Goal: Task Accomplishment & Management: Manage account settings

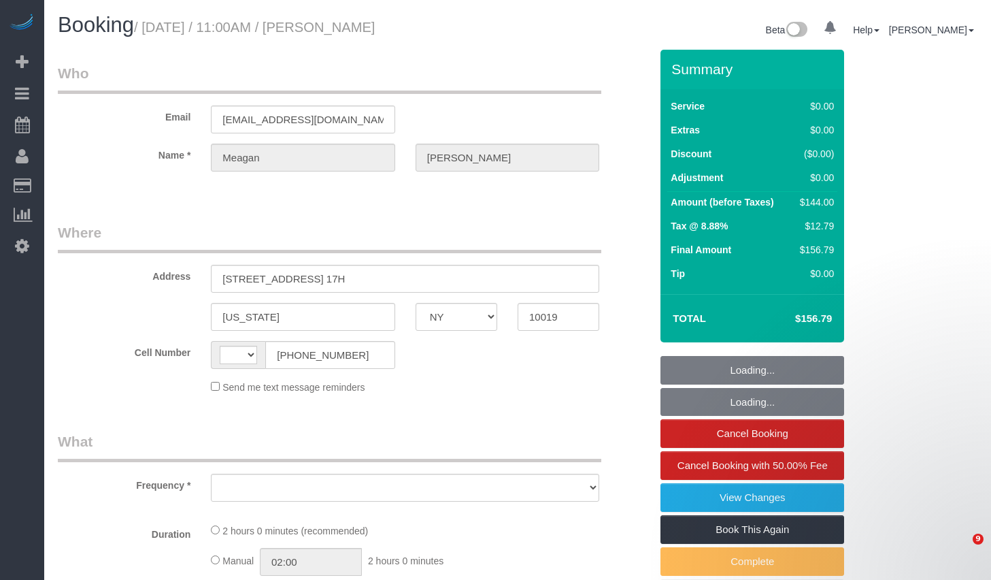
select select "NY"
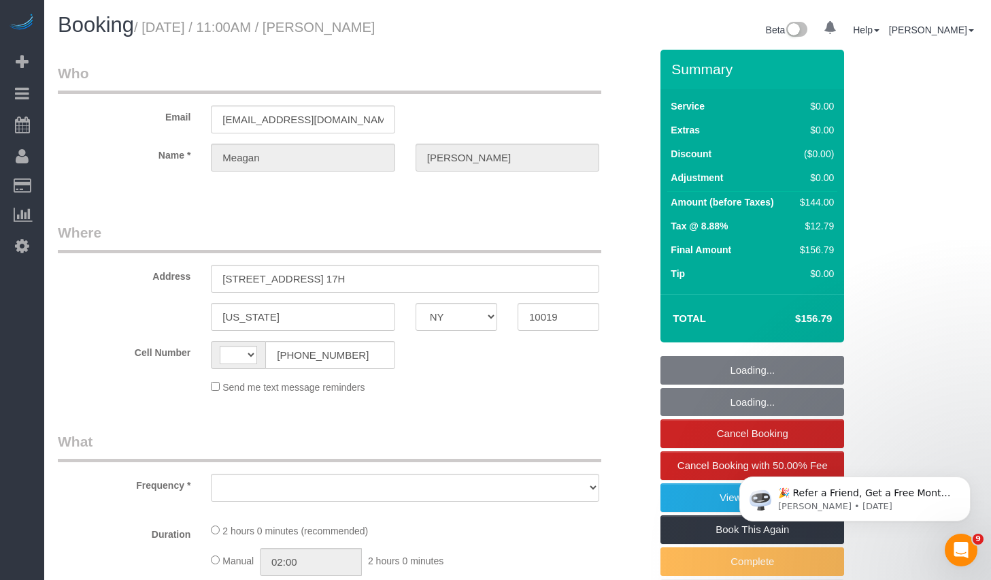
select select "string:US"
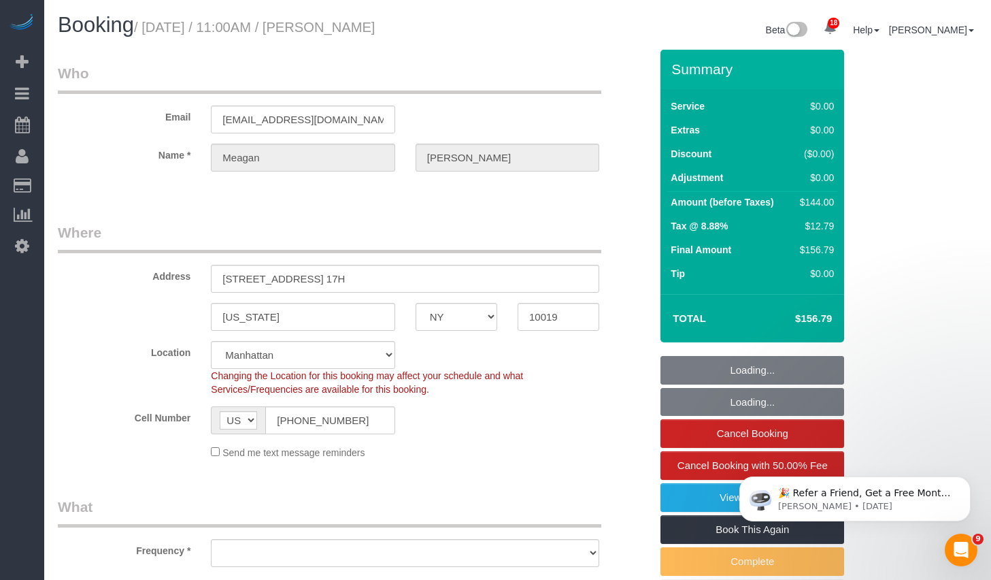
select select "string:stripe-pm_1QbDsO4VGloSiKo7Ou6H4738"
select select "object:783"
select select "spot1"
select select "1"
select select "number:58"
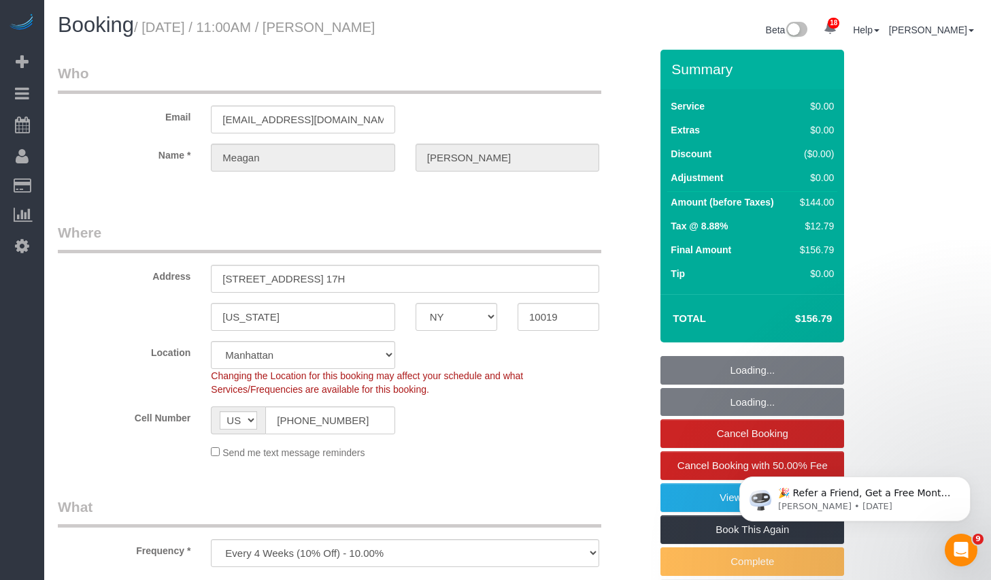
select select "number:90"
select select "number:15"
select select "number:5"
select select "1"
select select "object:1498"
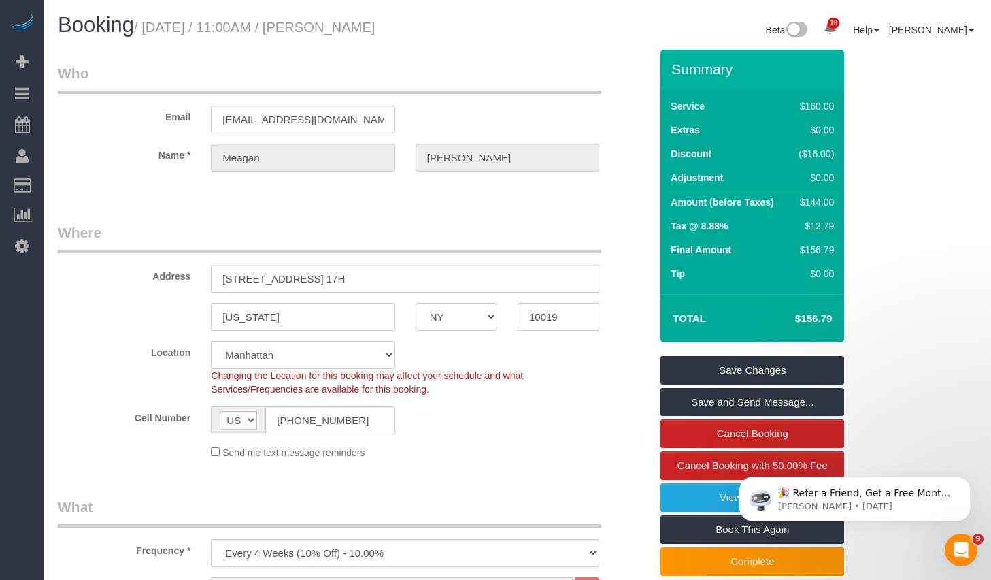
drag, startPoint x: 361, startPoint y: 26, endPoint x: 474, endPoint y: 31, distance: 113.0
click at [474, 31] on h1 "Booking / September 15, 2025 / 11:00AM / Meagan Tarlowe" at bounding box center [283, 25] width 450 height 23
copy small "Meagan Tarlowe"
drag, startPoint x: 154, startPoint y: 28, endPoint x: 477, endPoint y: 27, distance: 323.1
click at [477, 27] on h1 "Booking / September 15, 2025 / 11:00AM / Meagan Tarlowe" at bounding box center [283, 25] width 450 height 23
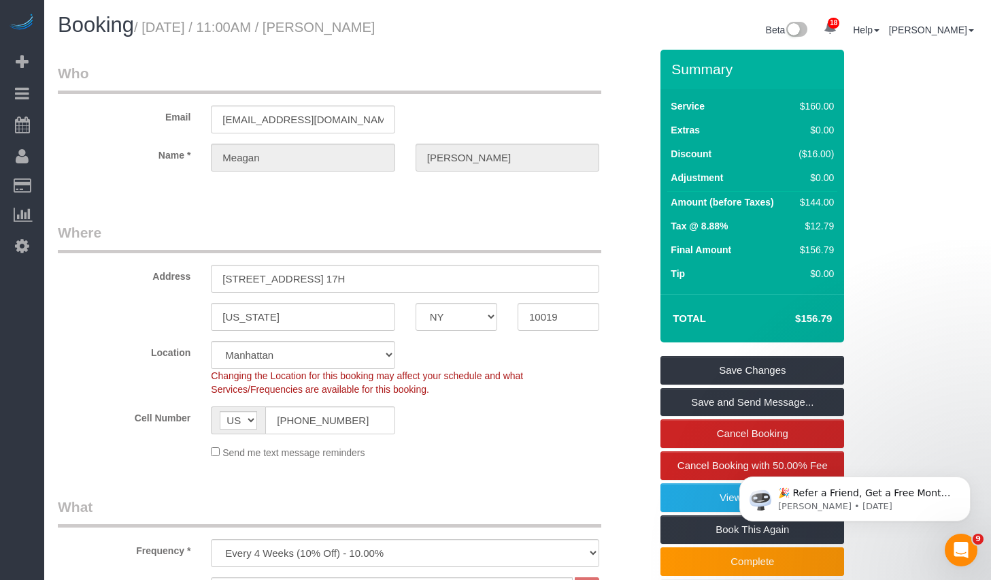
copy small "September 15, 2025 / 11:00AM / Meagan Tarlowe"
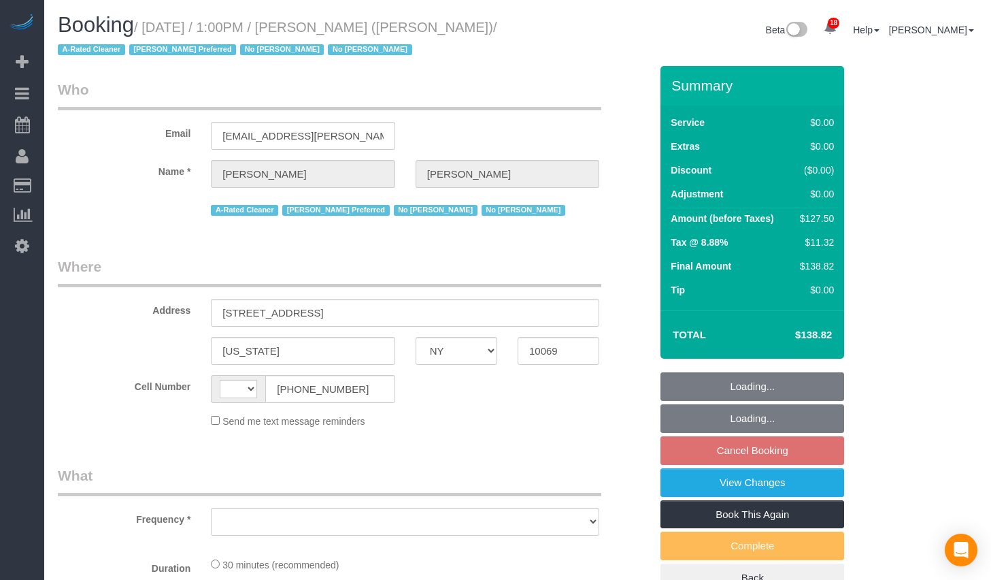
select select "NY"
select select "object:797"
select select "string:stripe-pm_1QHTSc4VGloSiKo7S8A01OnH"
select select "number:89"
select select "number:90"
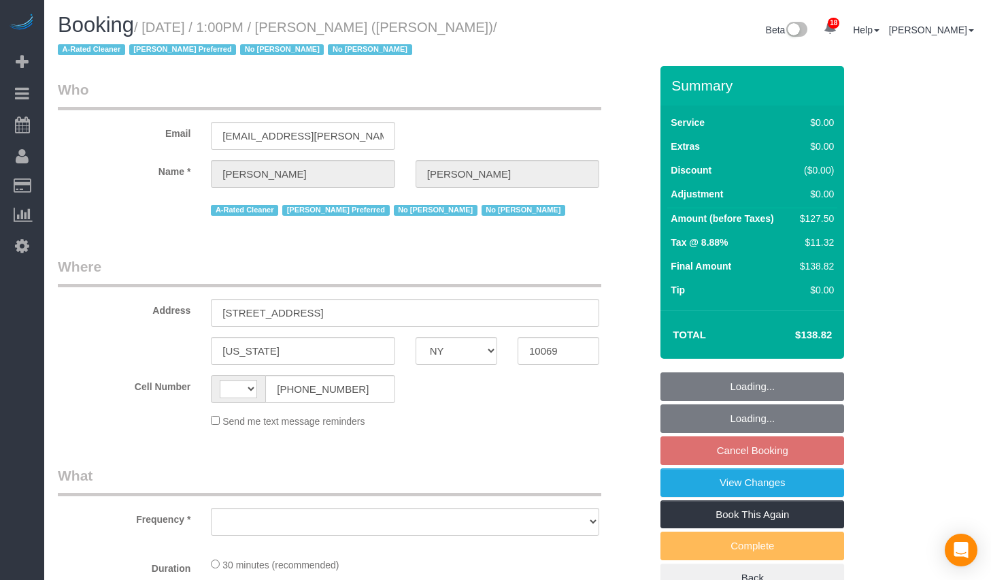
select select "number:15"
select select "number:6"
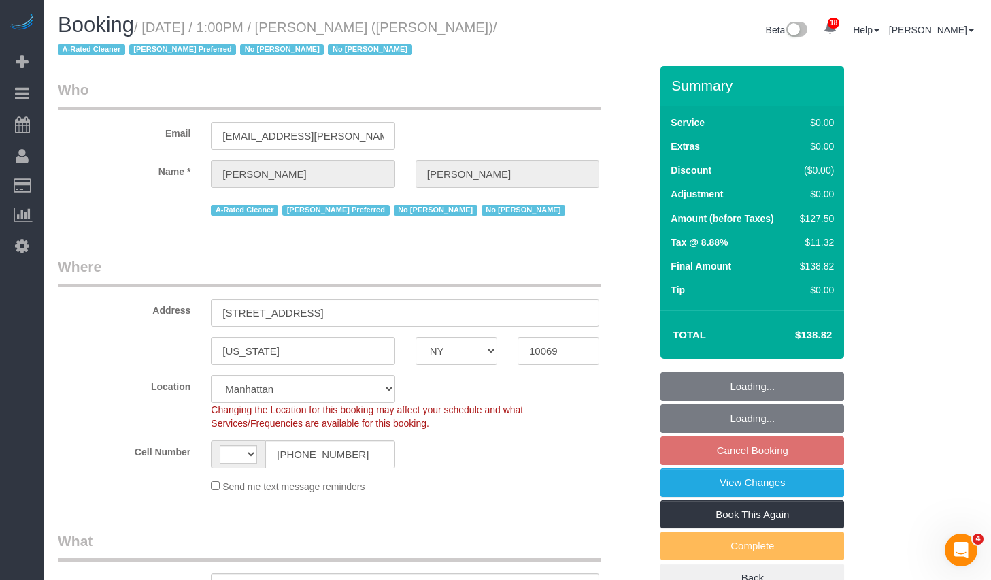
select select "string:[GEOGRAPHIC_DATA]"
select select "spot3"
select select "object:1512"
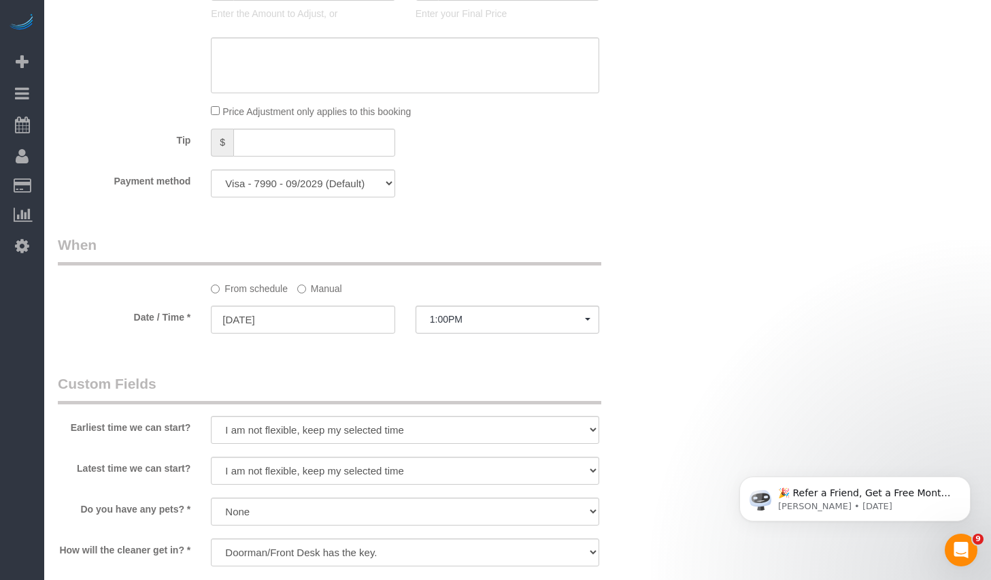
scroll to position [1322, 0]
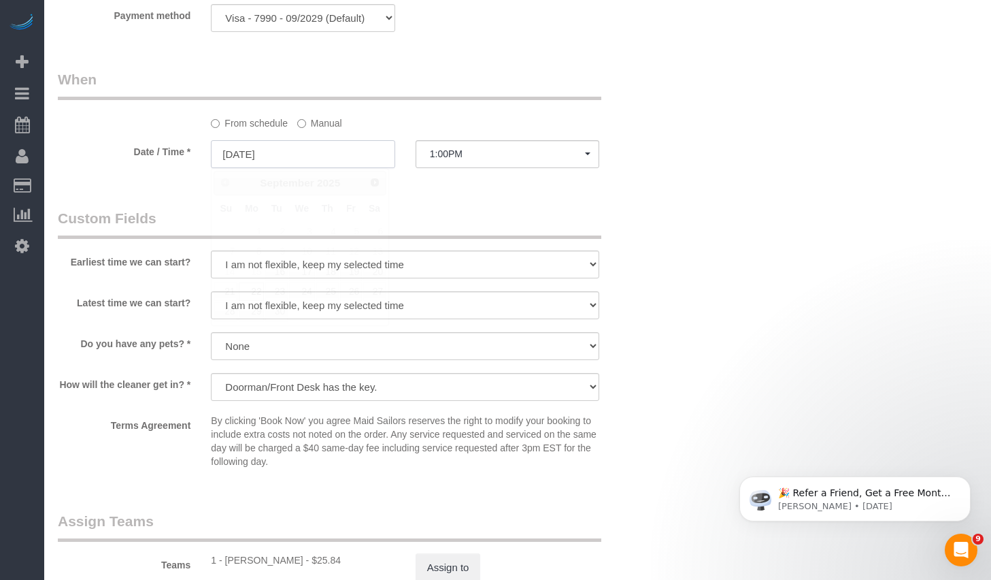
click at [258, 152] on input "09/22/2025" at bounding box center [303, 154] width 184 height 28
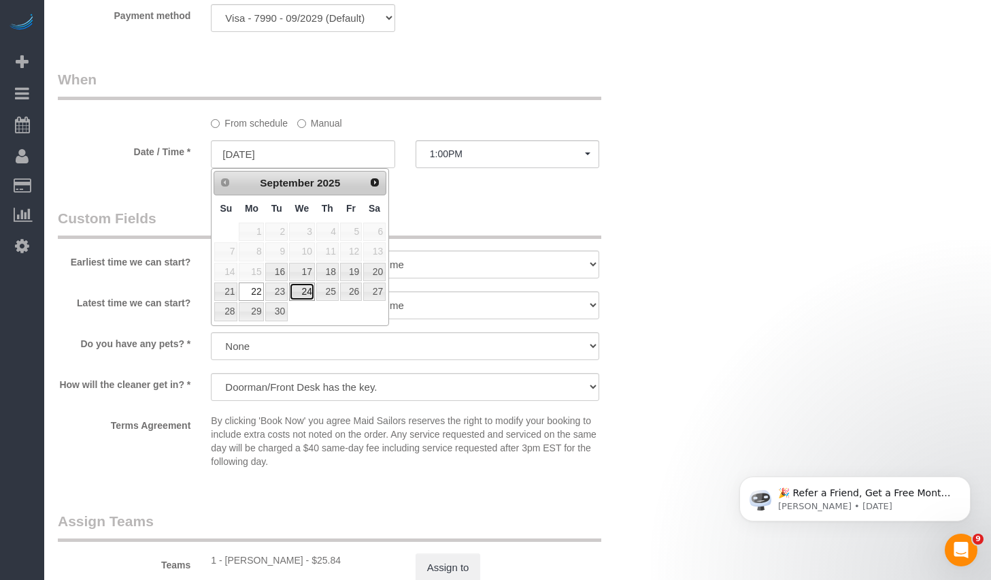
click at [297, 290] on link "24" at bounding box center [302, 291] width 26 height 18
type input "09/24/2025"
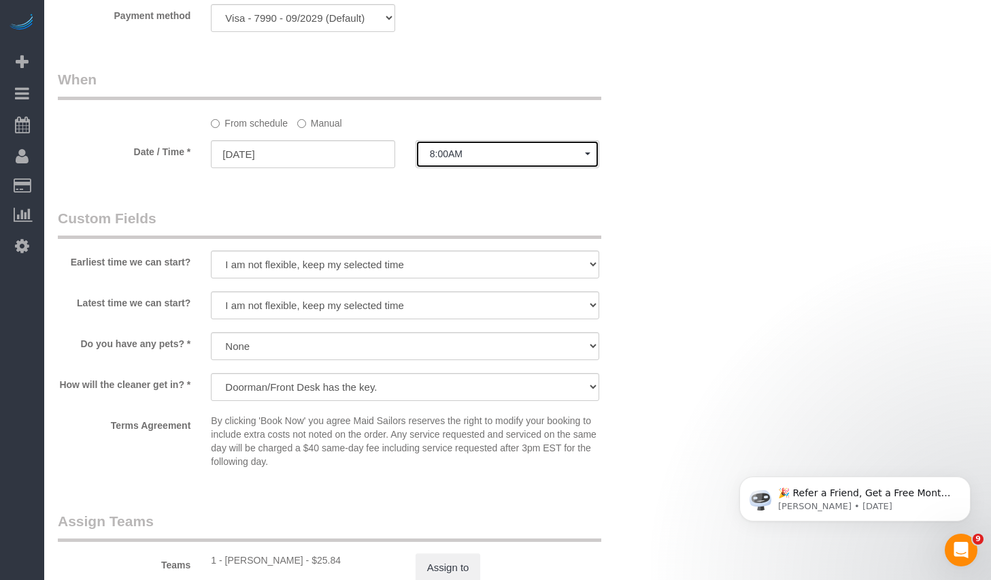
click at [529, 141] on button "8:00AM" at bounding box center [508, 154] width 184 height 28
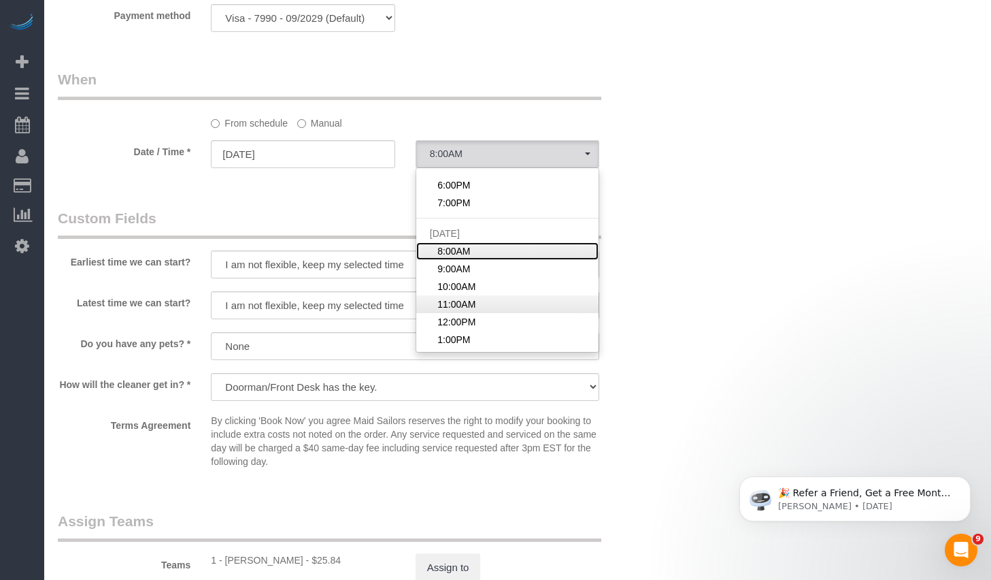
scroll to position [388, 0]
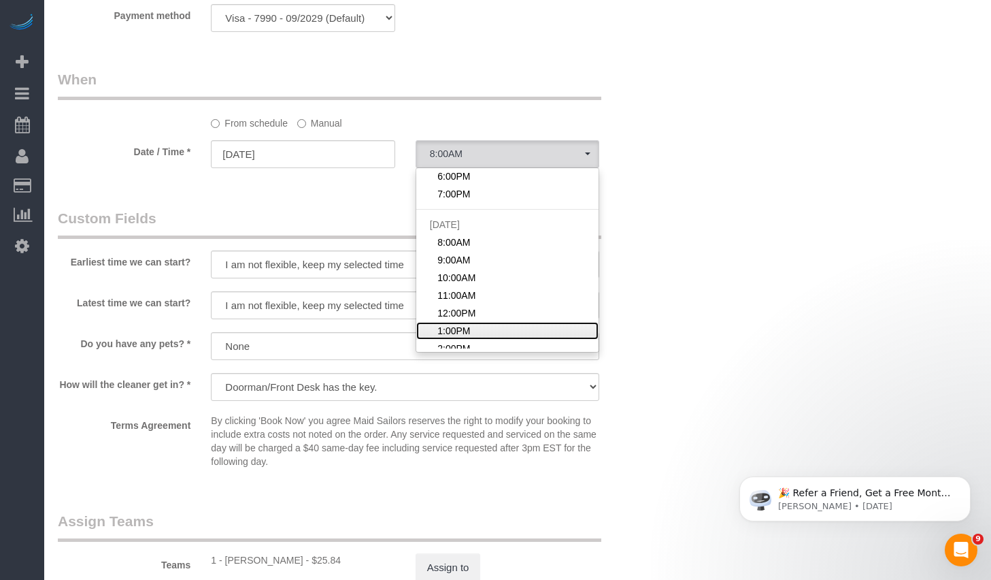
click at [459, 329] on span "1:00PM" at bounding box center [453, 331] width 33 height 14
select select "spot27"
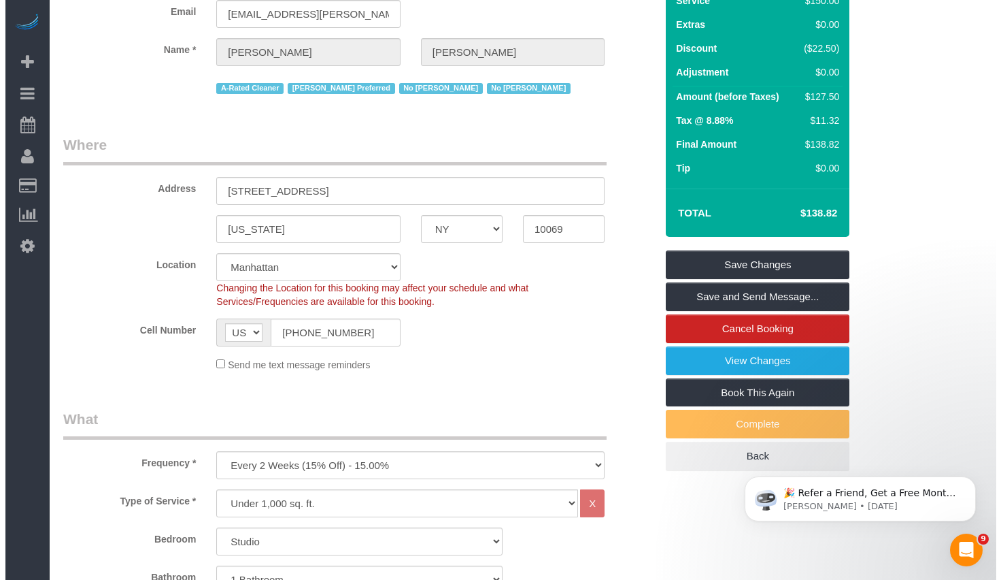
scroll to position [0, 0]
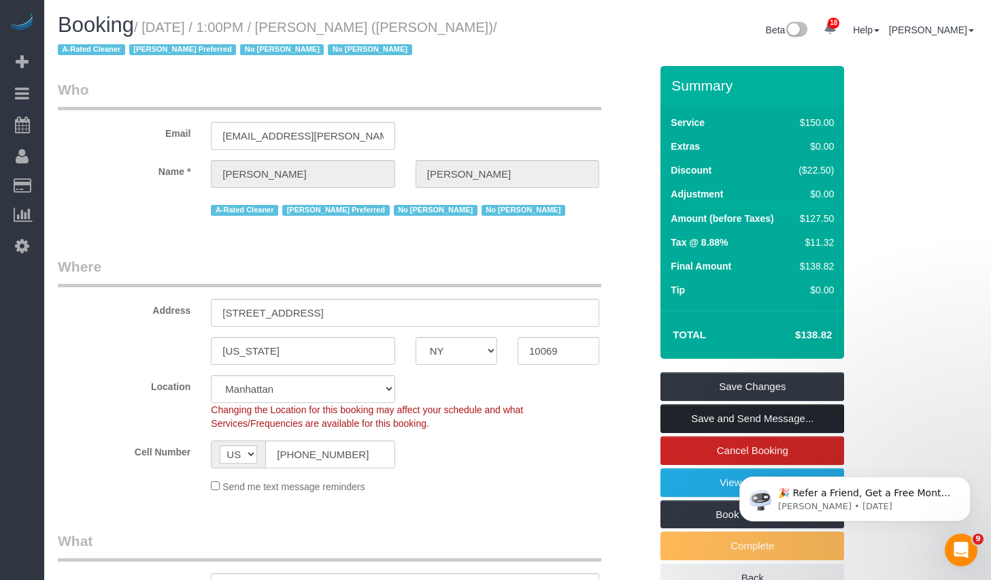
click at [727, 420] on link "Save and Send Message..." at bounding box center [752, 418] width 184 height 29
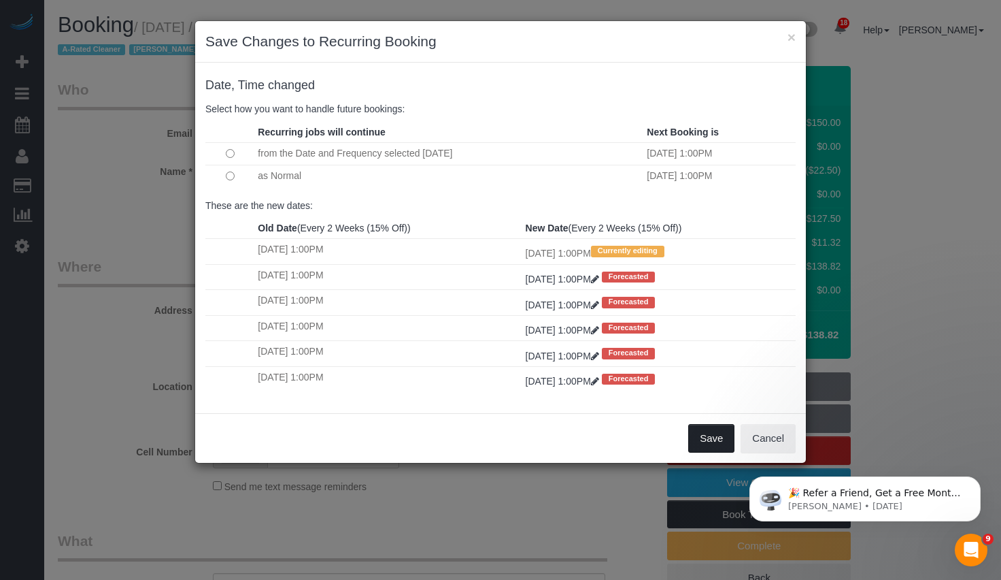
click at [706, 440] on button "Save" at bounding box center [711, 438] width 46 height 29
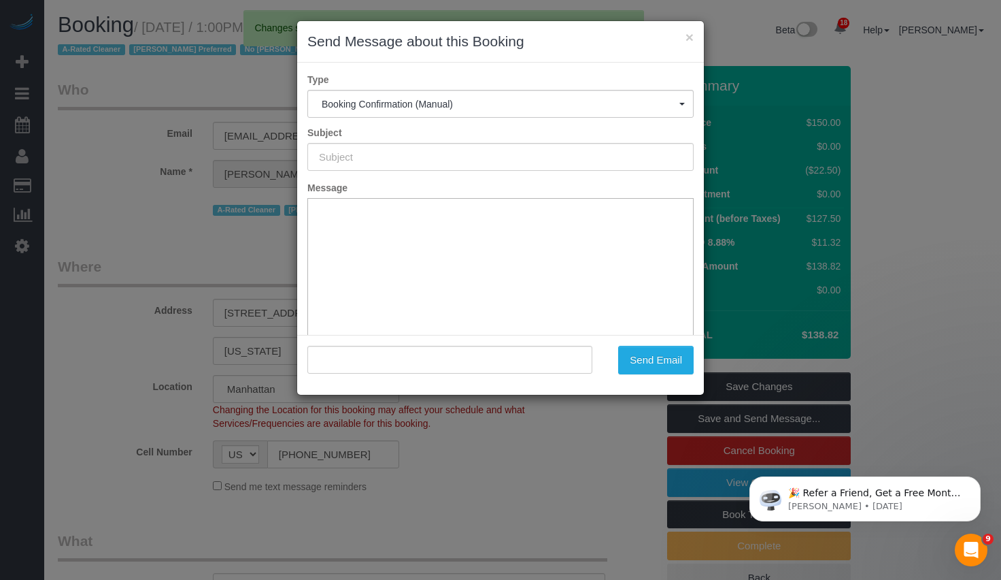
type input "Cleaning Confirmed for 09/24/2025 at 1:00pm"
type input ""Yannil Gonzalez" <ygonzalez@cooley.com>"
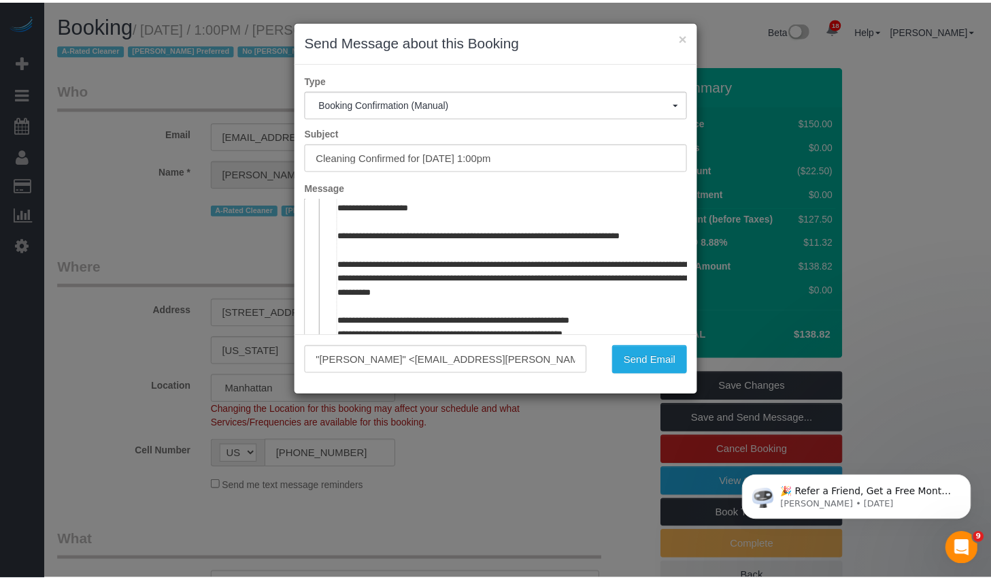
scroll to position [692, 0]
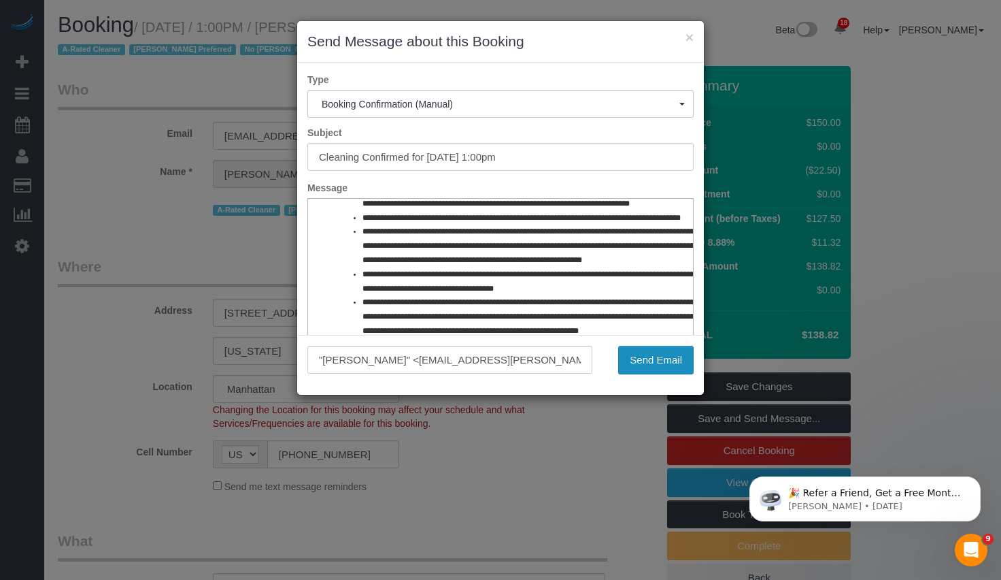
click at [642, 361] on button "Send Email" at bounding box center [656, 360] width 76 height 29
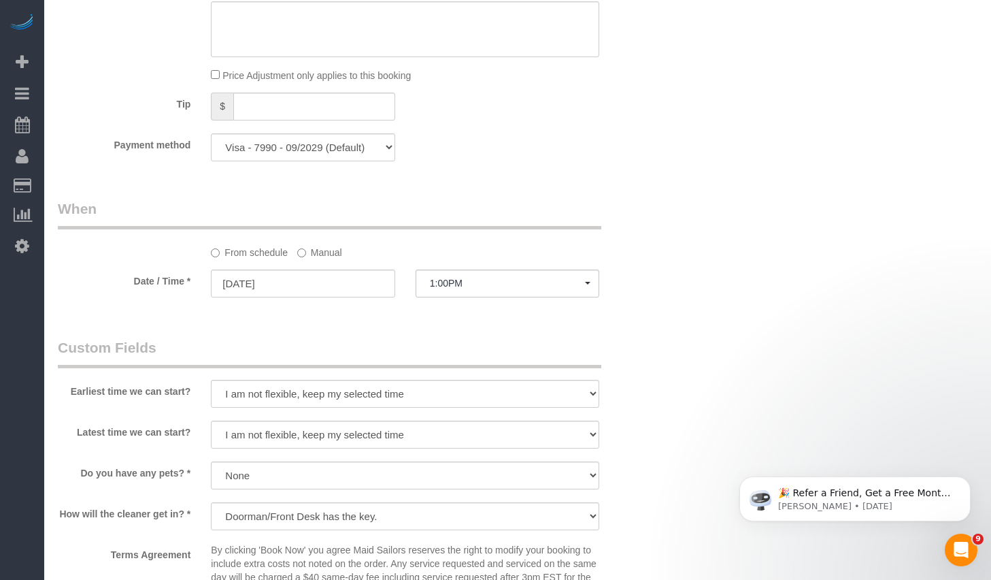
scroll to position [1399, 0]
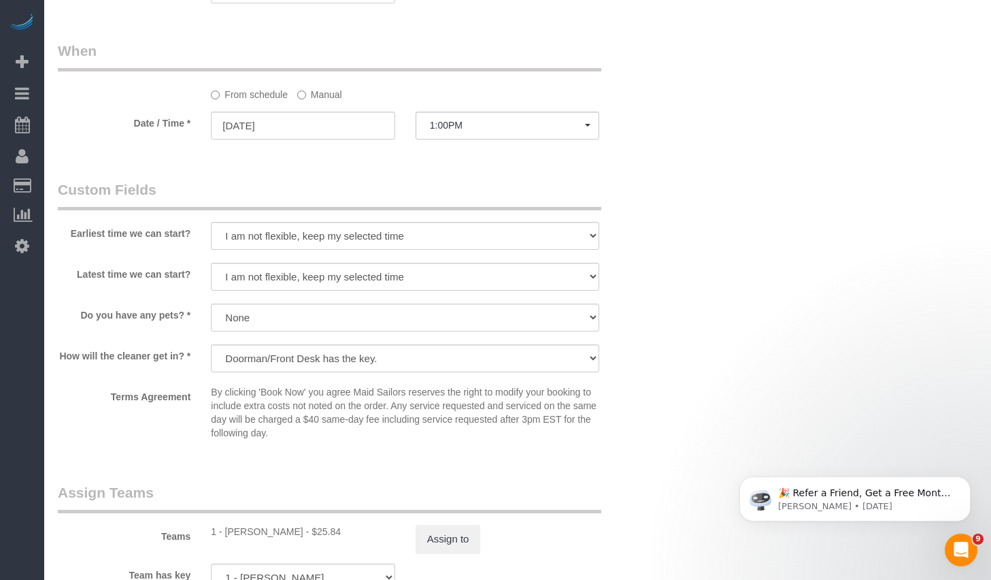
click at [339, 108] on sui-booking-spot "From schedule Manual Date / Time * 09/24/2025 1:00PM Mon September 22nd 8:00AM …" at bounding box center [354, 91] width 592 height 101
click at [330, 121] on input "09/24/2025" at bounding box center [303, 126] width 184 height 28
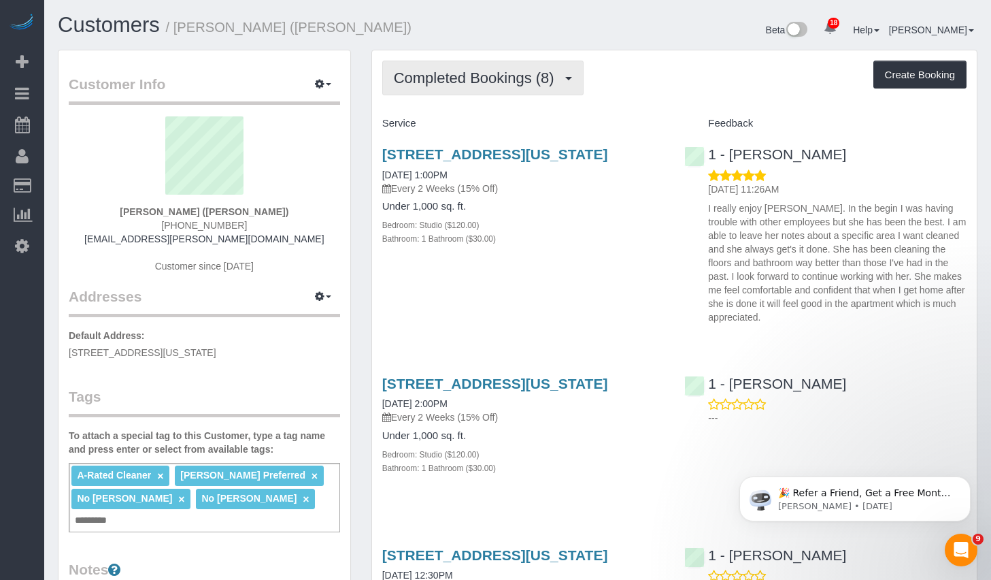
click at [483, 80] on span "Completed Bookings (8)" at bounding box center [477, 77] width 167 height 17
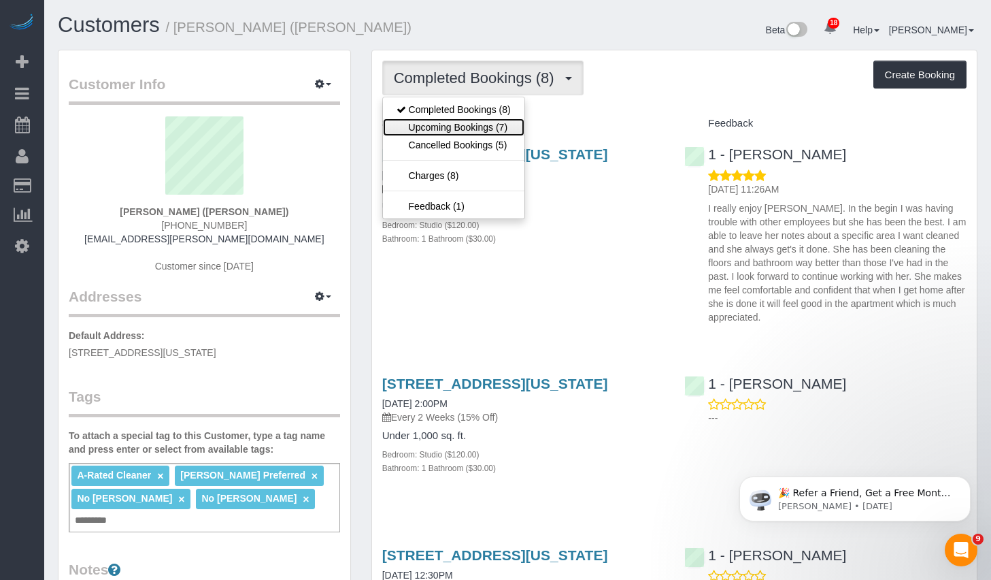
click at [455, 127] on link "Upcoming Bookings (7)" at bounding box center [453, 127] width 141 height 18
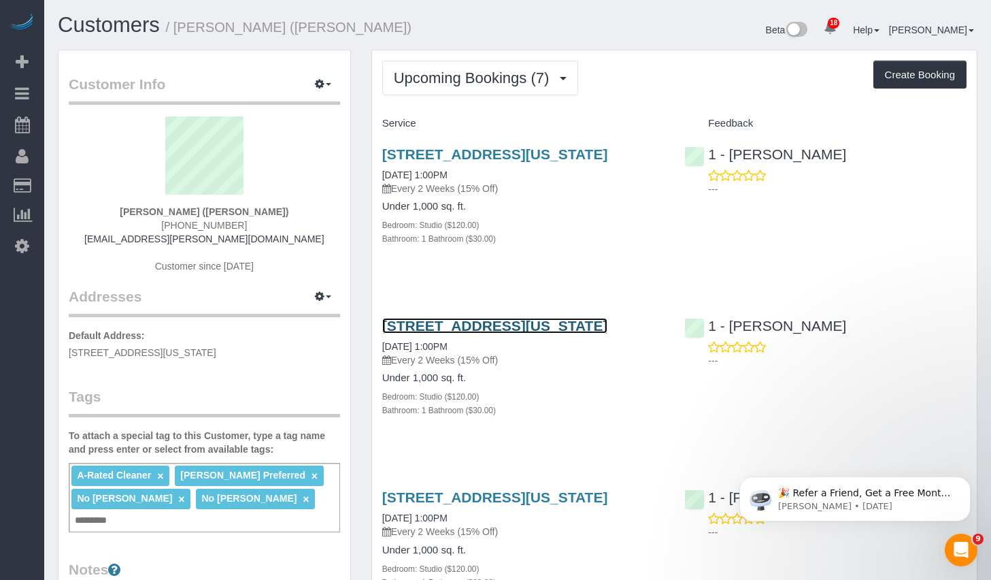
click at [501, 333] on link "140 Riverside Blvd, Apt. 1007, New York, NY 10069" at bounding box center [495, 326] width 226 height 16
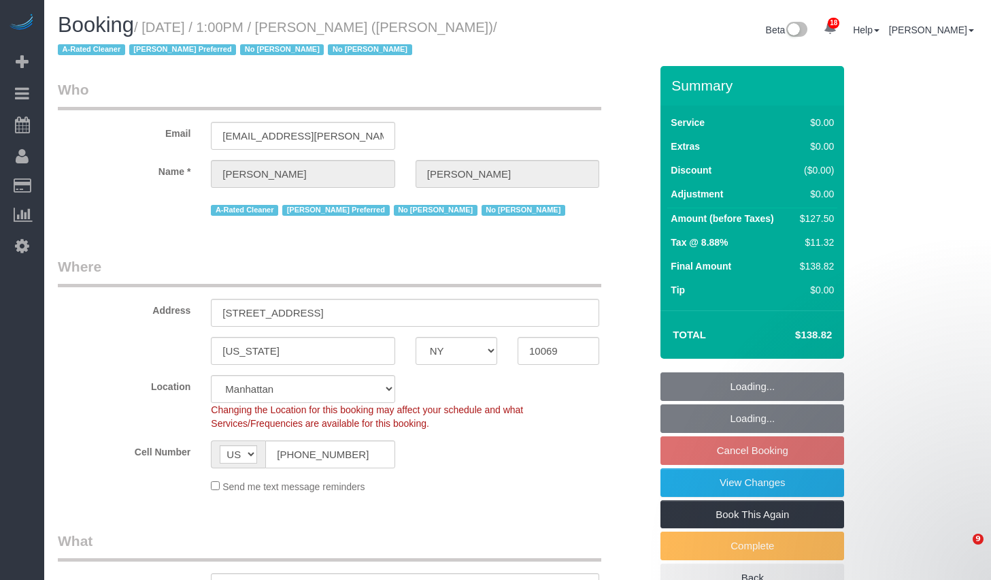
select select "NY"
select select "spot3"
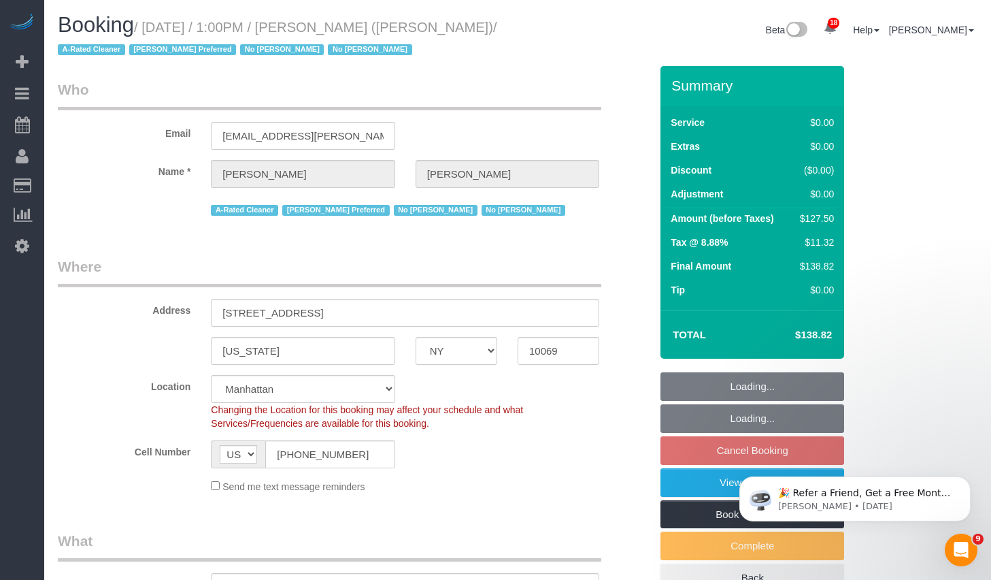
select select "object:1228"
select select "string:stripe-pm_1QHTSc4VGloSiKo7S8A01OnH"
select select "number:89"
select select "number:90"
select select "number:15"
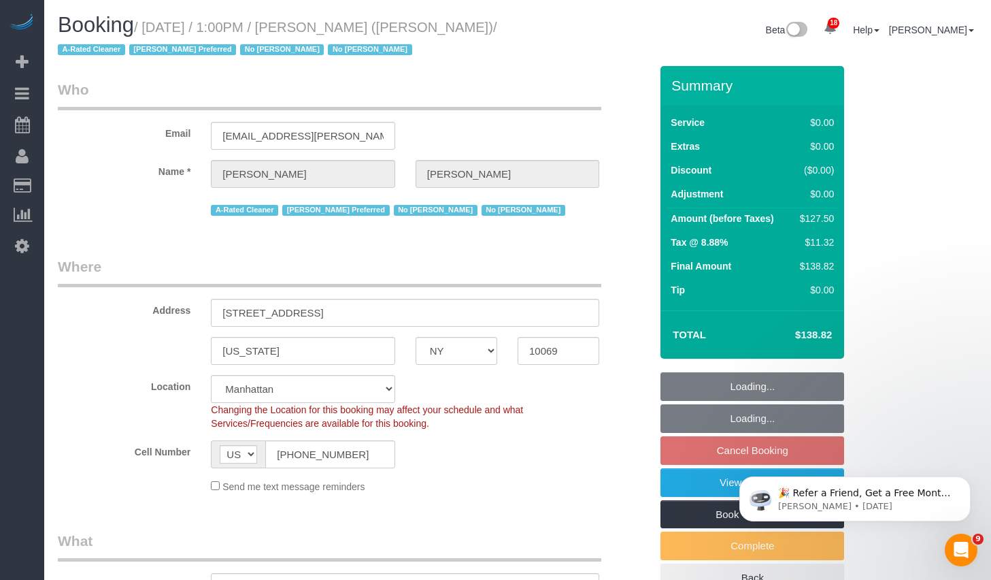
select select "number:6"
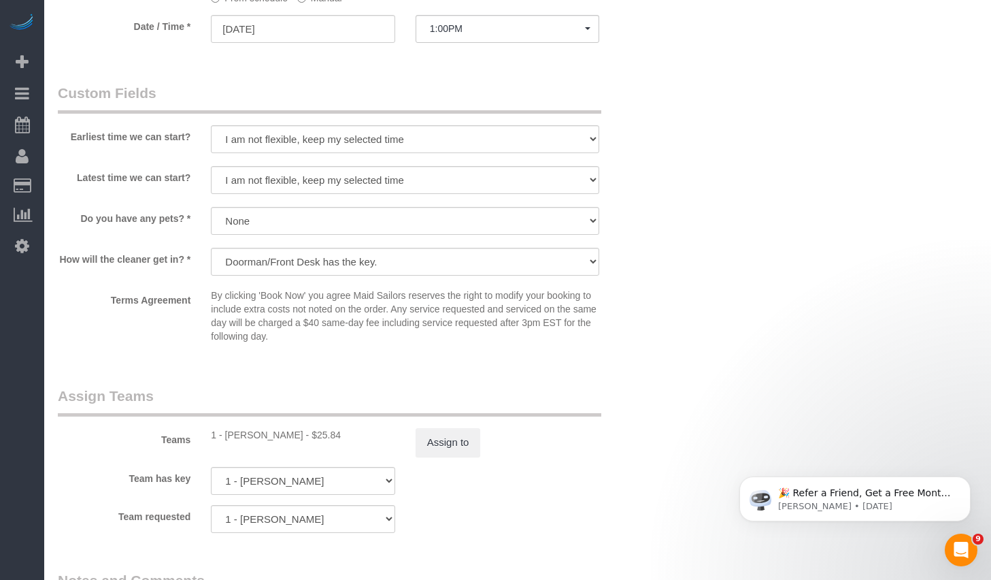
scroll to position [1211, 0]
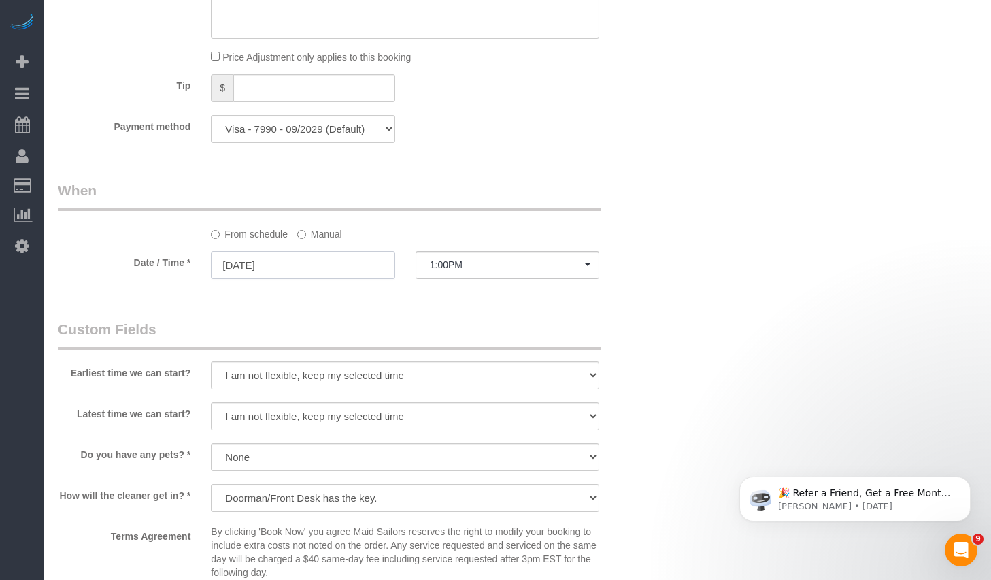
click at [299, 266] on input "10/06/2025" at bounding box center [303, 265] width 184 height 28
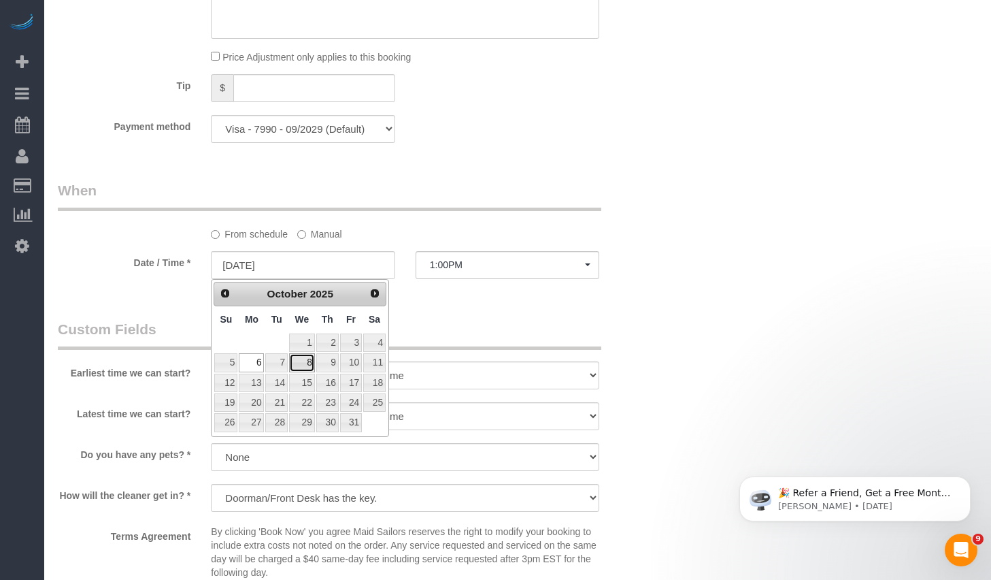
click at [301, 366] on link "8" at bounding box center [302, 362] width 26 height 18
type input "10/08/2025"
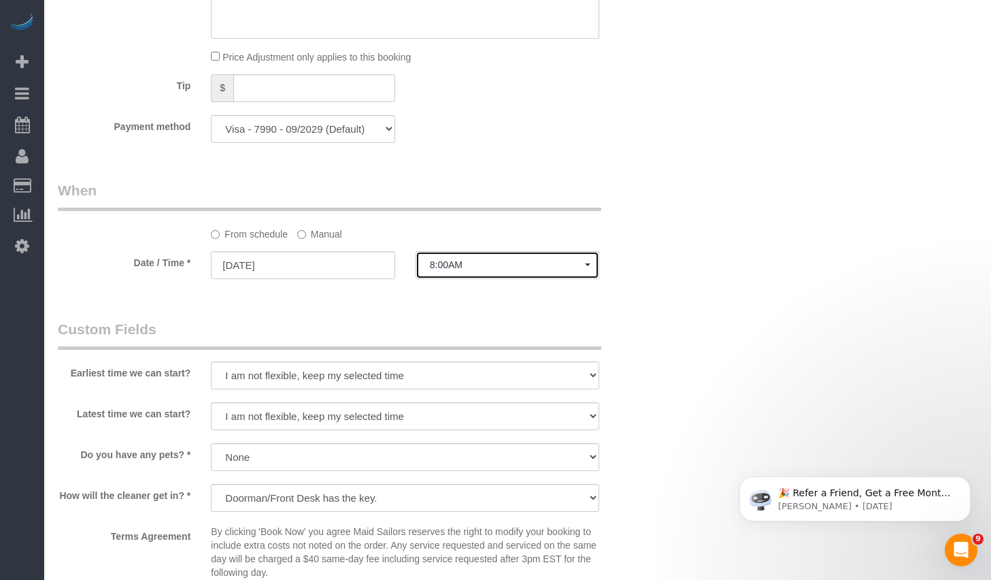
click at [483, 262] on span "8:00AM" at bounding box center [507, 264] width 155 height 11
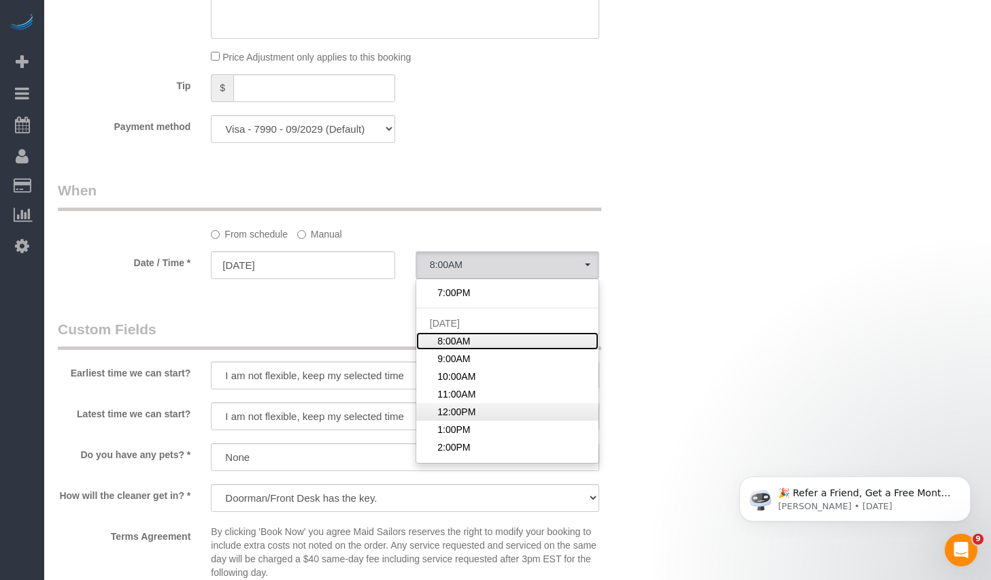
scroll to position [392, 0]
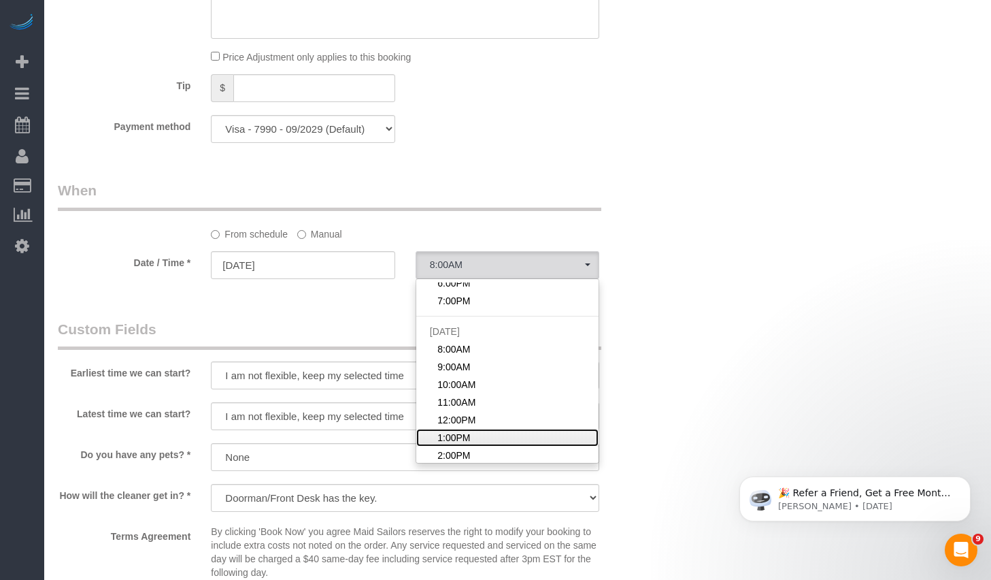
click at [459, 437] on span "1:00PM" at bounding box center [453, 438] width 33 height 14
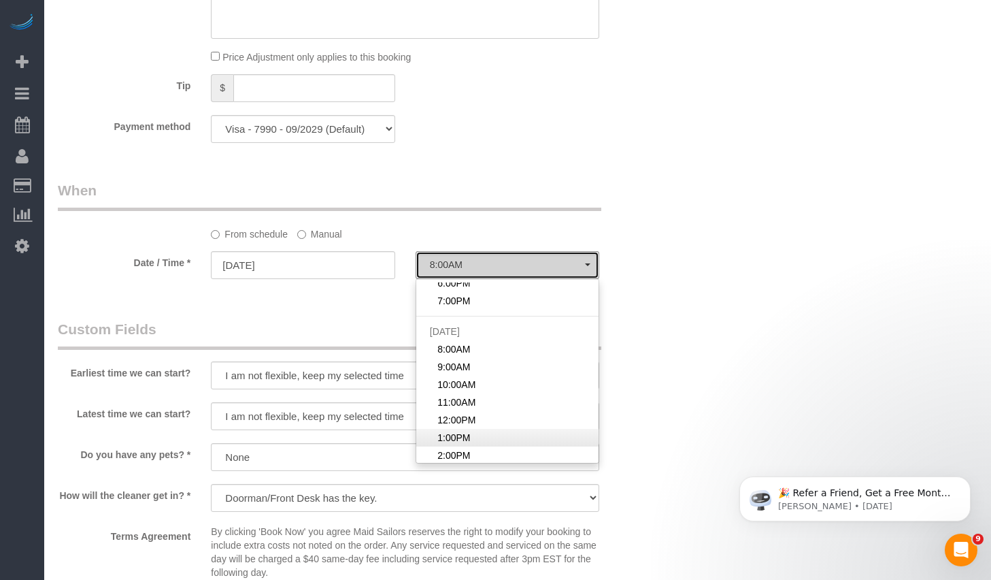
select select "spot27"
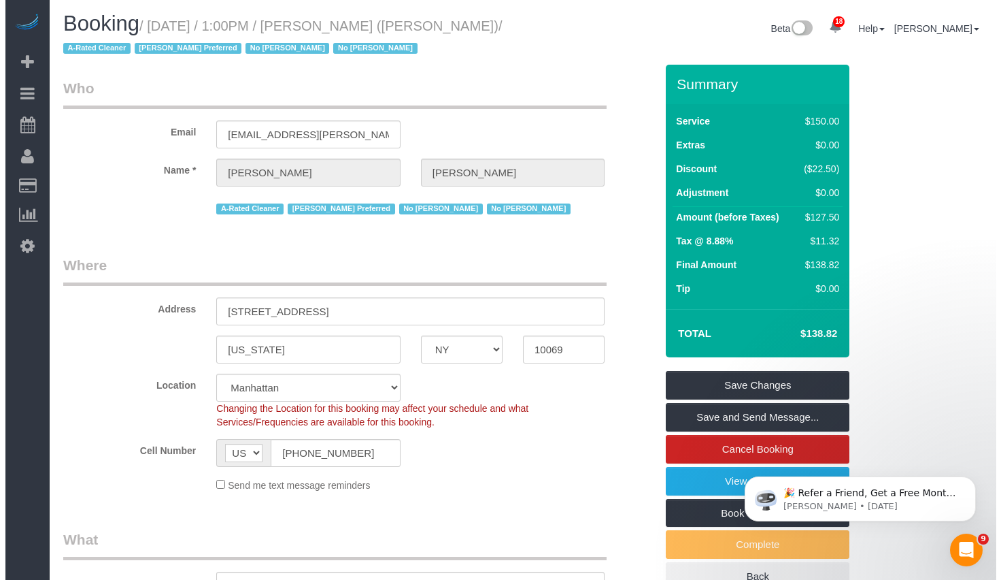
scroll to position [0, 0]
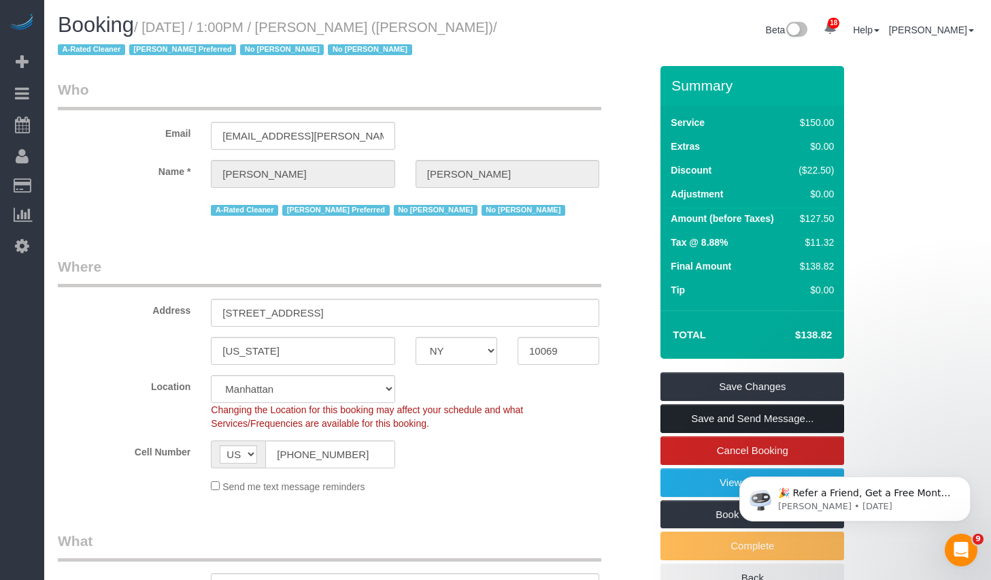
click at [703, 422] on link "Save and Send Message..." at bounding box center [752, 418] width 184 height 29
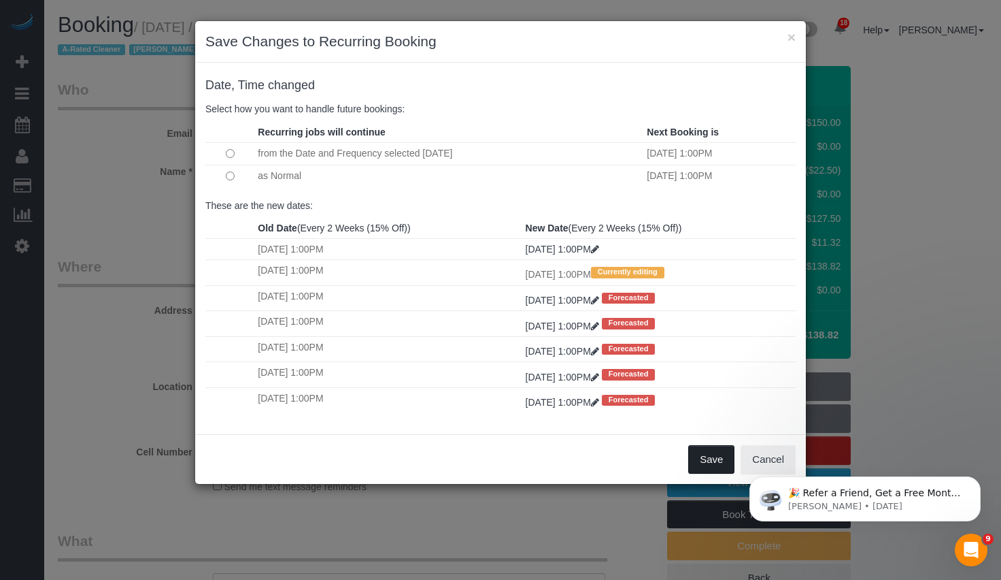
click at [703, 458] on button "Save" at bounding box center [711, 459] width 46 height 29
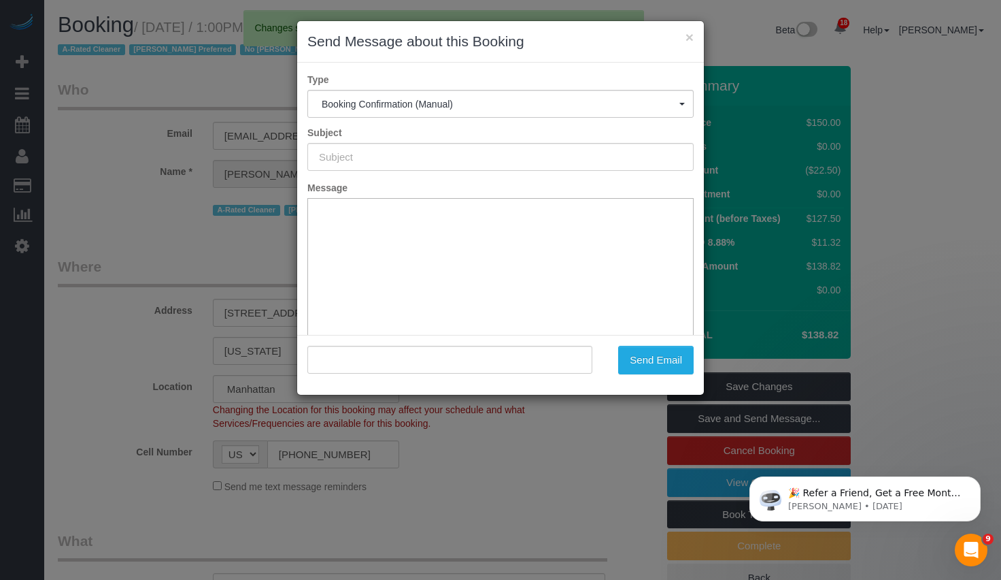
type input "Cleaning Confirmed for 10/08/2025 at 1:00pm"
type input ""Yannil Gonzalez" <ygonzalez@cooley.com>"
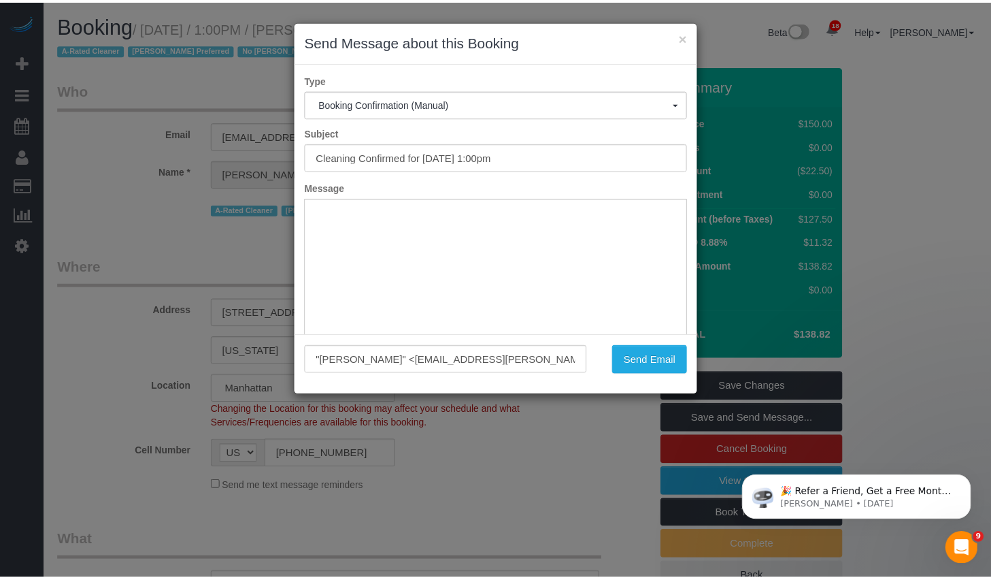
scroll to position [100, 0]
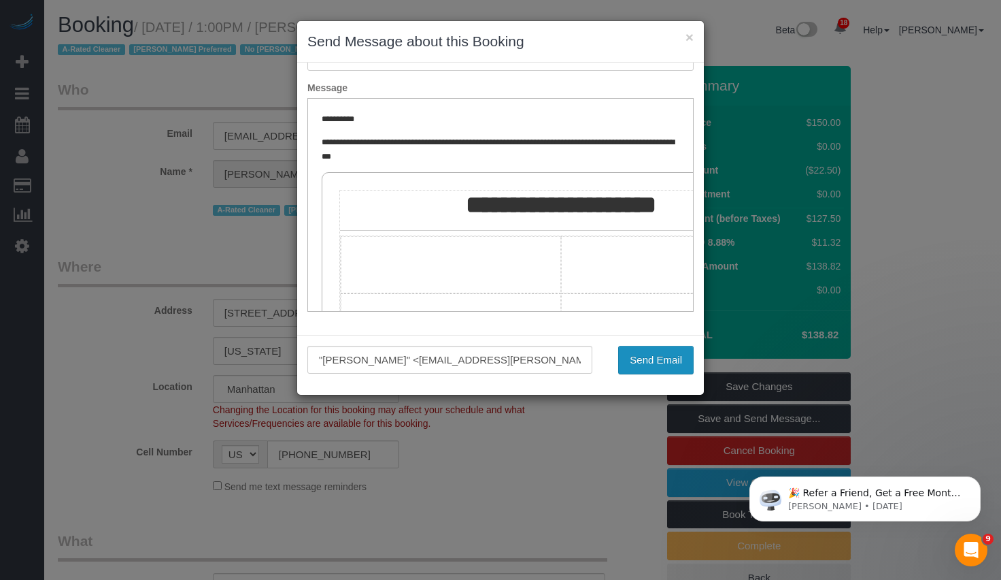
click at [663, 360] on button "Send Email" at bounding box center [656, 360] width 76 height 29
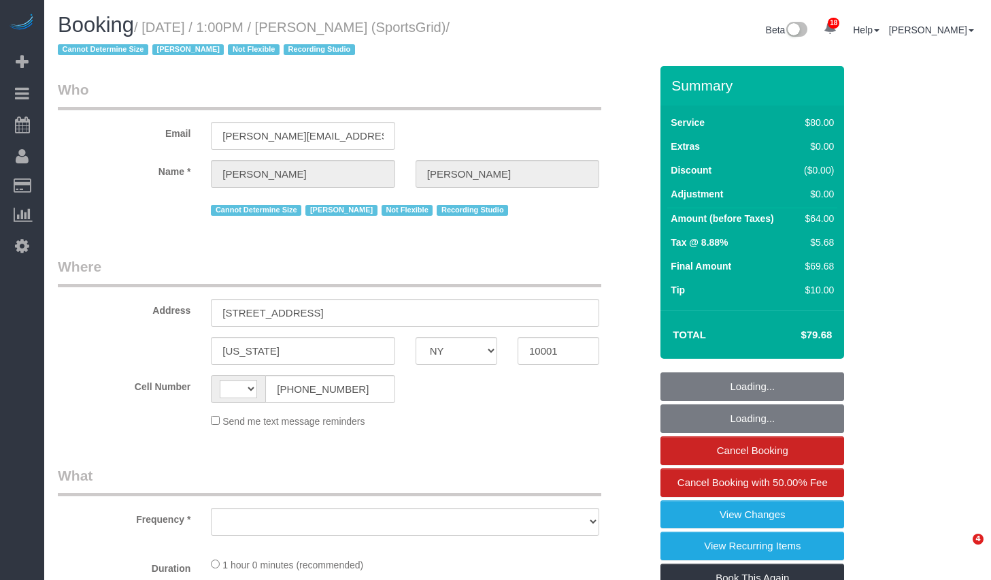
select select "NY"
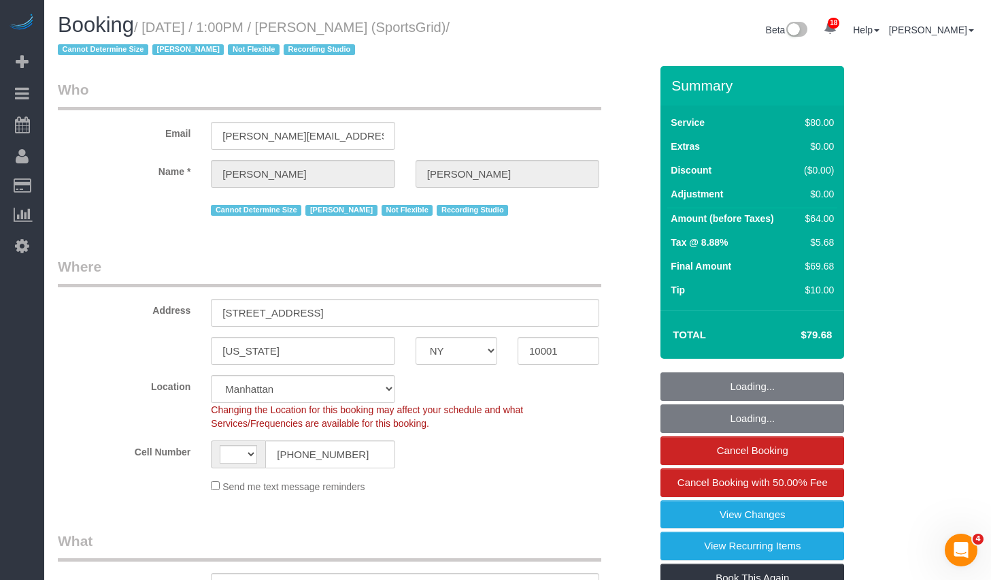
select select "string:[GEOGRAPHIC_DATA]"
select select "string:stripe-pm_1QoRfo4VGloSiKo7CpkoBSCp"
select select "number:89"
select select "number:90"
select select "number:15"
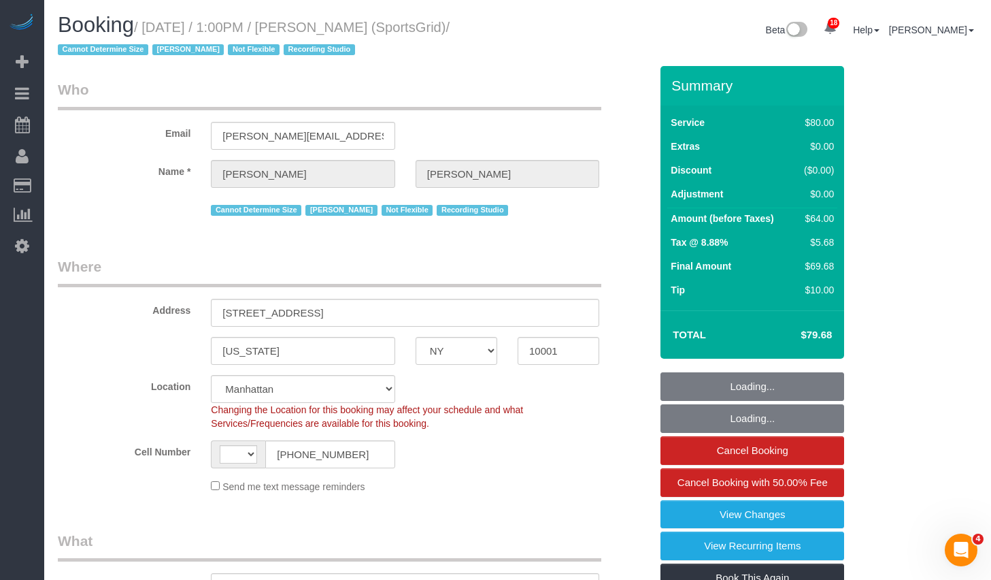
select select "number:7"
select select "number:21"
select select "spot1"
select select "object:1547"
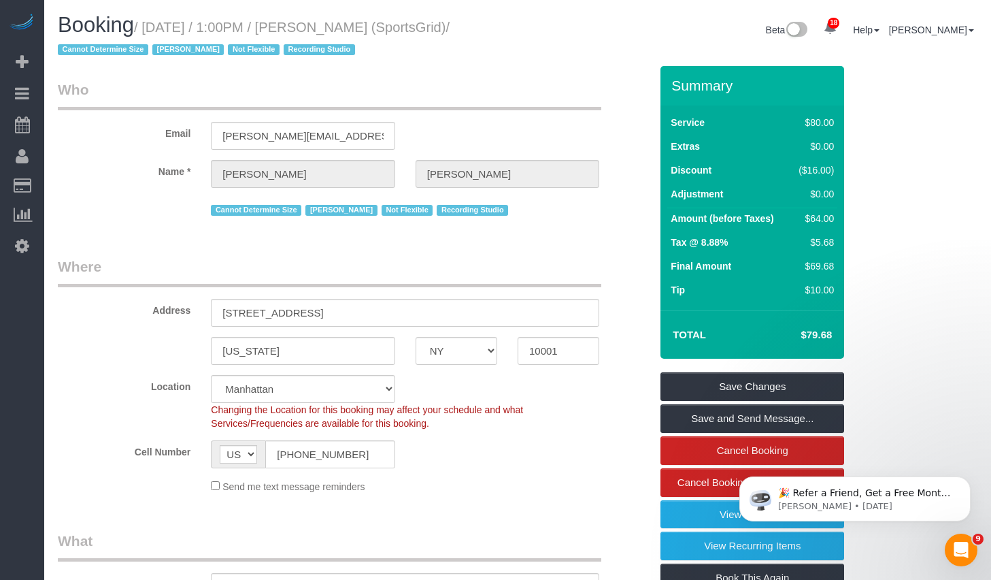
drag, startPoint x: 154, startPoint y: 27, endPoint x: 451, endPoint y: 28, distance: 297.3
click at [451, 28] on h1 "Booking / [DATE] / 1:00PM / [PERSON_NAME] (SportsGrid) / Cannot Determine Size …" at bounding box center [283, 37] width 450 height 46
copy small "[DATE] / 1:00PM / [PERSON_NAME]"
click at [362, 17] on h1 "Booking / [DATE] / 1:00PM / [PERSON_NAME] (SportsGrid) / Cannot Determine Size …" at bounding box center [283, 37] width 450 height 46
drag, startPoint x: 352, startPoint y: 27, endPoint x: 488, endPoint y: 29, distance: 135.4
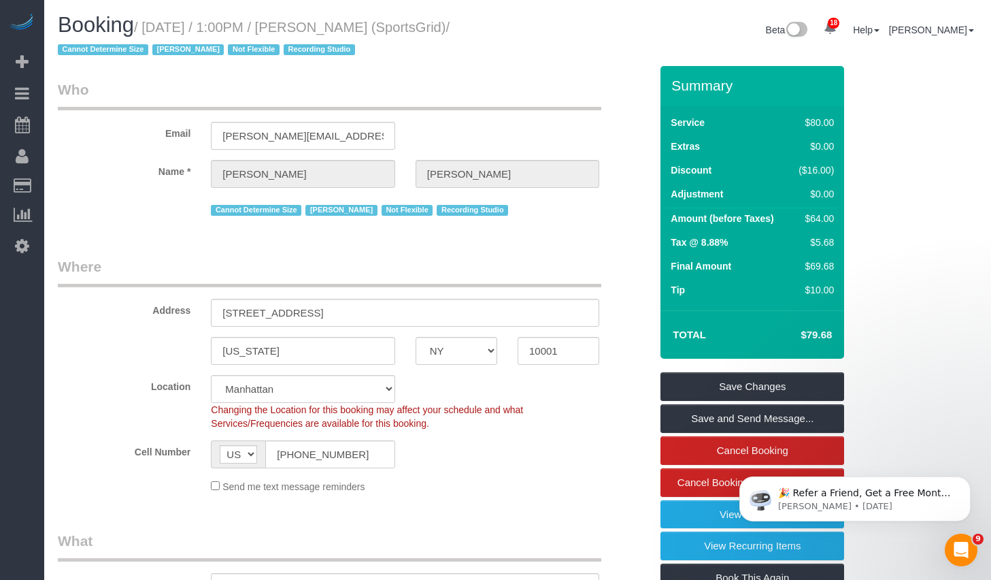
click at [488, 29] on h1 "Booking / [DATE] / 1:00PM / [PERSON_NAME] (SportsGrid) / Cannot Determine Size …" at bounding box center [283, 37] width 450 height 46
copy small "[PERSON_NAME]"
